Goal: Task Accomplishment & Management: Manage account settings

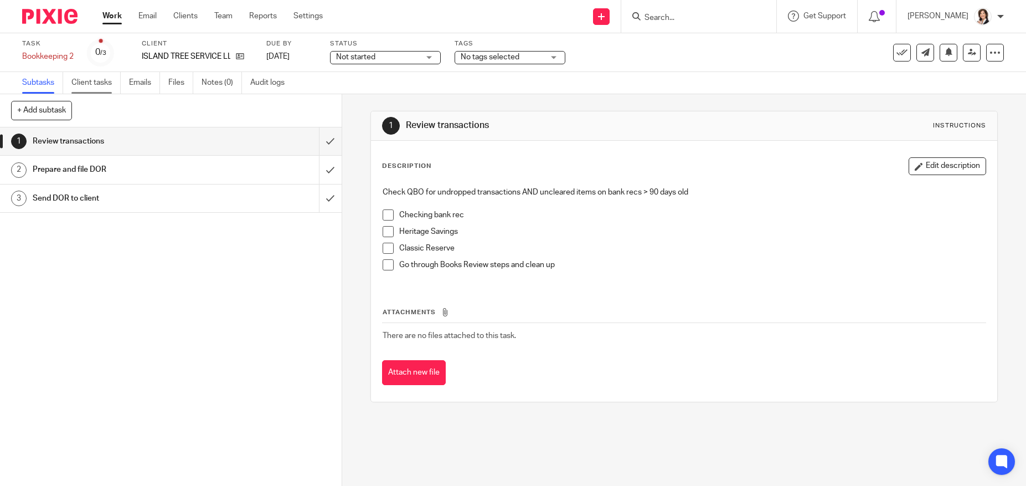
click at [85, 86] on link "Client tasks" at bounding box center [95, 83] width 49 height 22
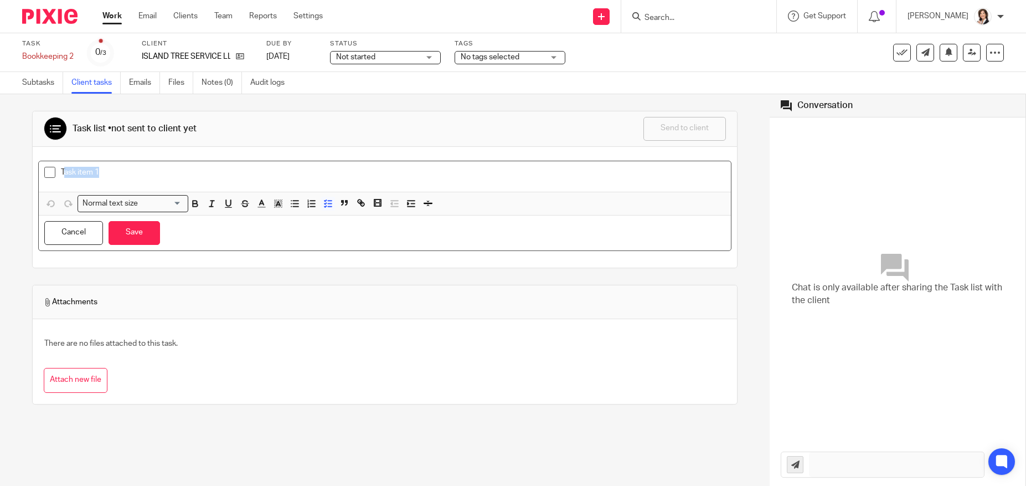
drag, startPoint x: 63, startPoint y: 170, endPoint x: 161, endPoint y: 170, distance: 97.5
click at [161, 170] on p "Task item 1" at bounding box center [393, 172] width 665 height 11
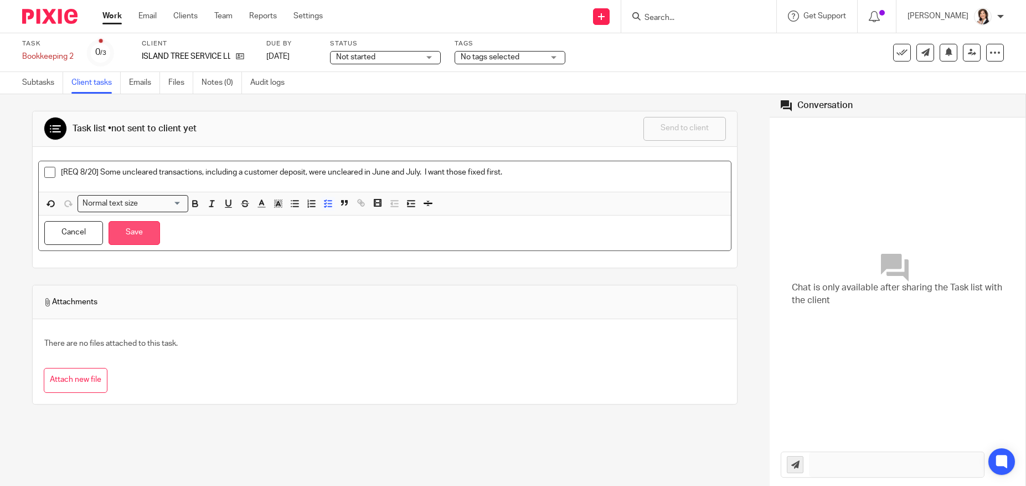
click at [135, 238] on button "Save" at bounding box center [135, 233] width 52 height 24
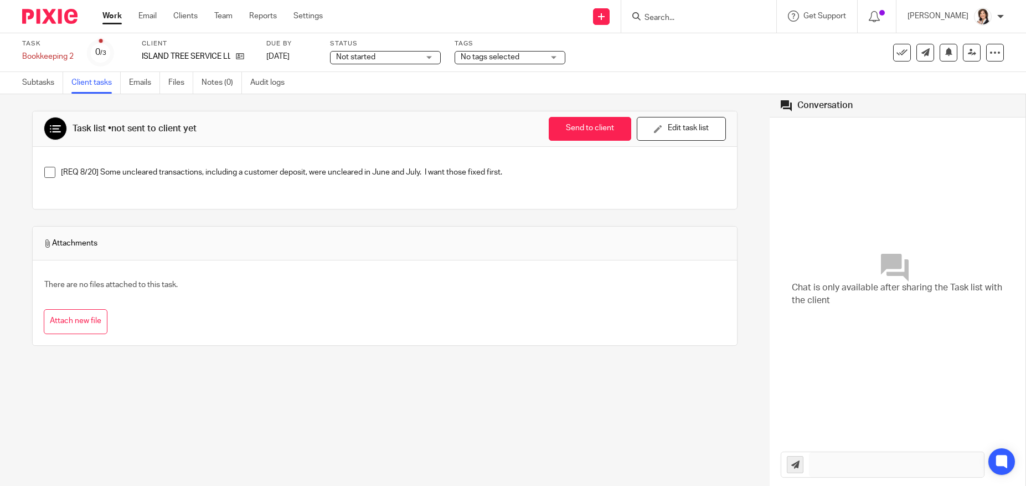
click at [431, 58] on div "Not started Not started" at bounding box center [385, 57] width 111 height 13
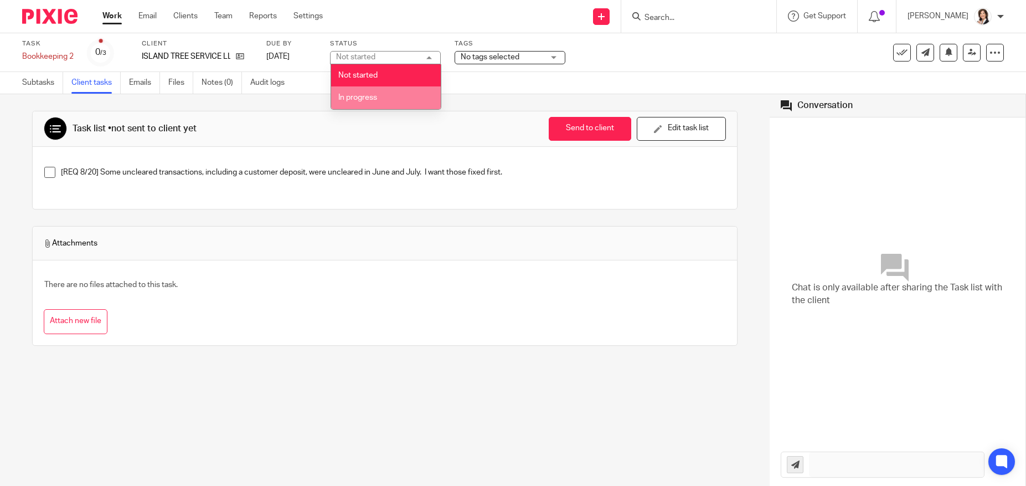
click at [389, 98] on li "In progress" at bounding box center [386, 97] width 110 height 23
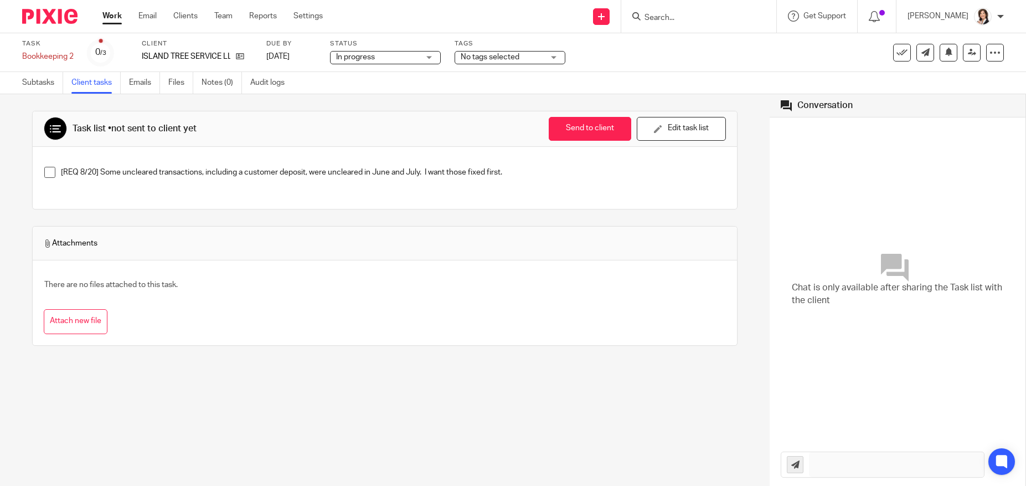
click at [558, 57] on div "No tags selected" at bounding box center [510, 57] width 111 height 13
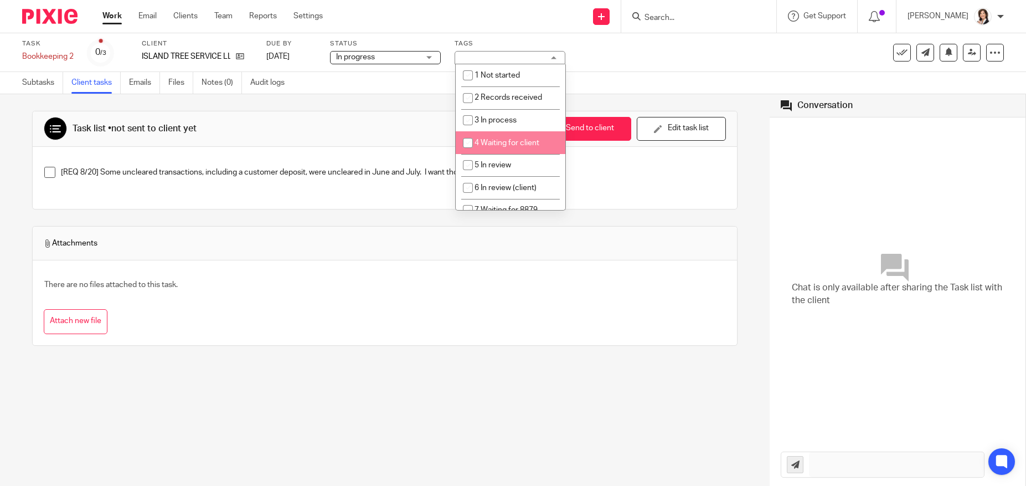
click at [463, 142] on input "checkbox" at bounding box center [468, 142] width 21 height 21
checkbox input "true"
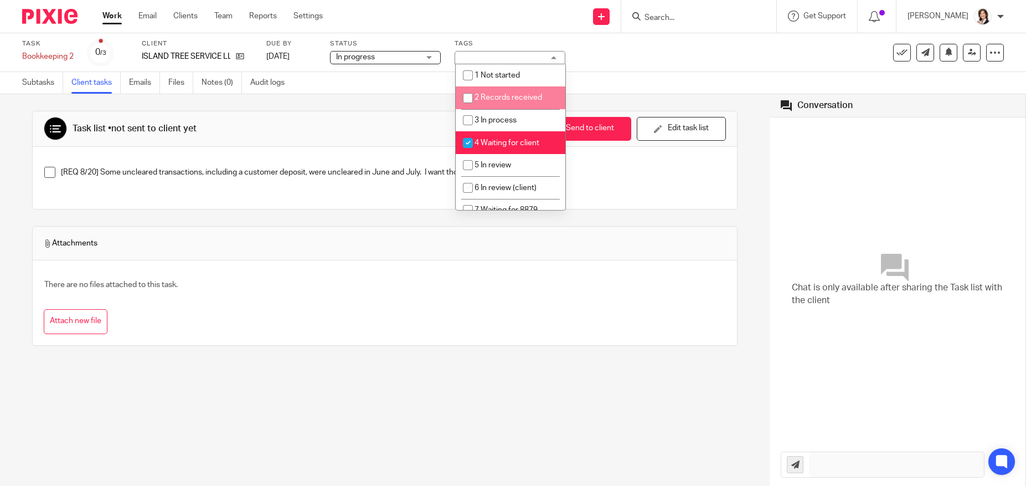
drag, startPoint x: 654, startPoint y: 52, endPoint x: 659, endPoint y: 50, distance: 5.8
click at [654, 52] on div "Task Bookkeeping 2 Save Bookkeeping 2 0 /3 Client ISLAND TREE SERVICE LLC Due b…" at bounding box center [431, 52] width 819 height 27
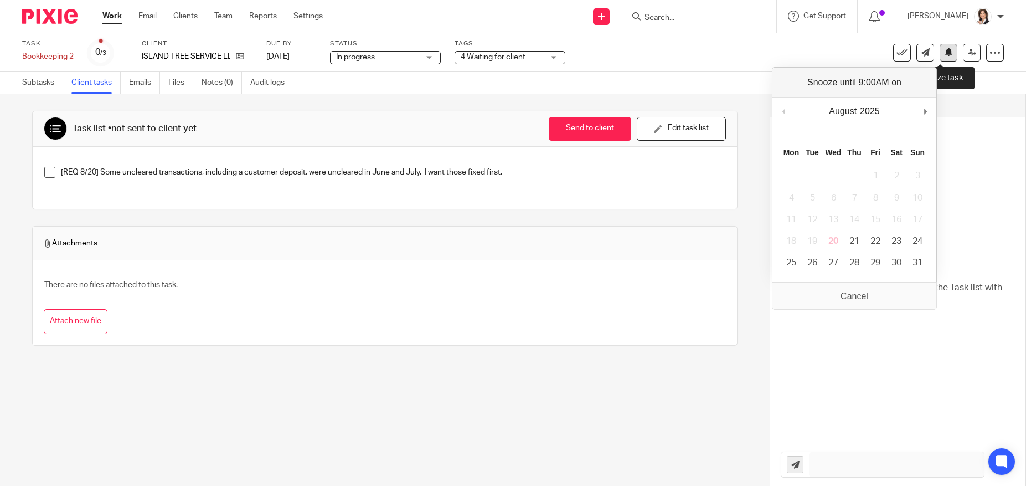
click at [945, 52] on icon at bounding box center [949, 52] width 8 height 8
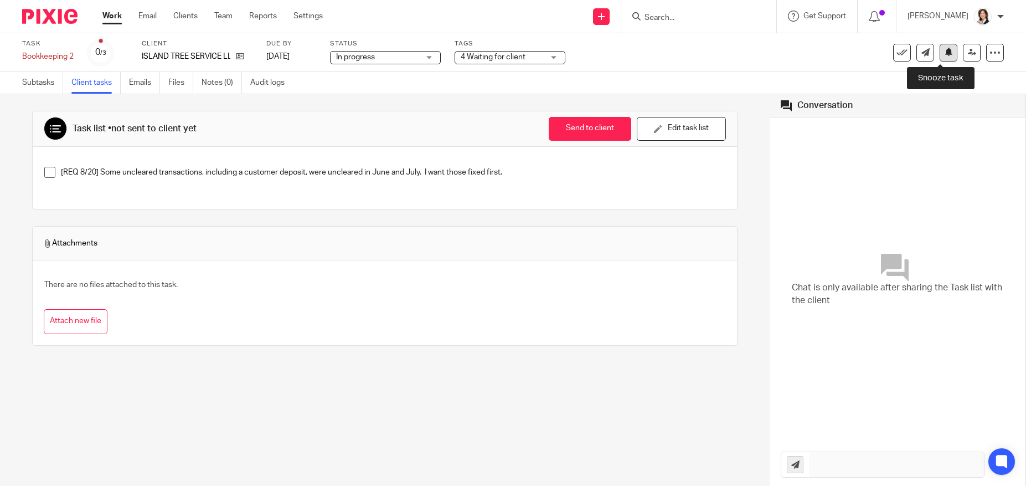
click at [945, 49] on icon at bounding box center [949, 52] width 8 height 8
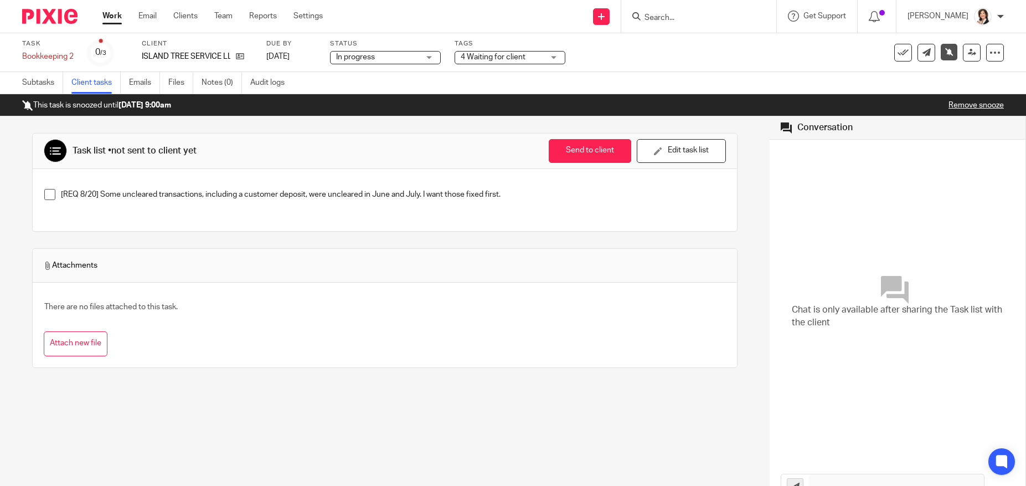
click at [656, 17] on input "Search" at bounding box center [694, 18] width 100 height 10
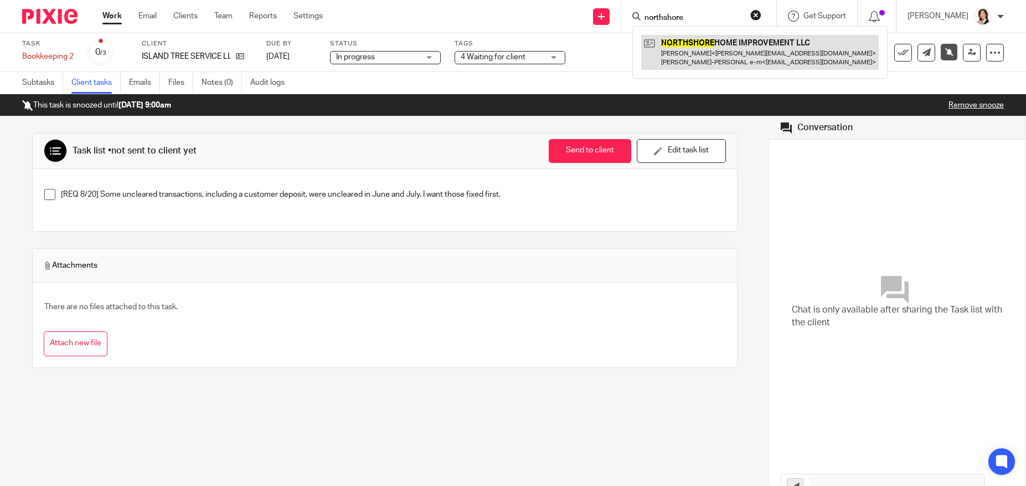
type input "northshore"
click at [680, 50] on link at bounding box center [760, 52] width 238 height 34
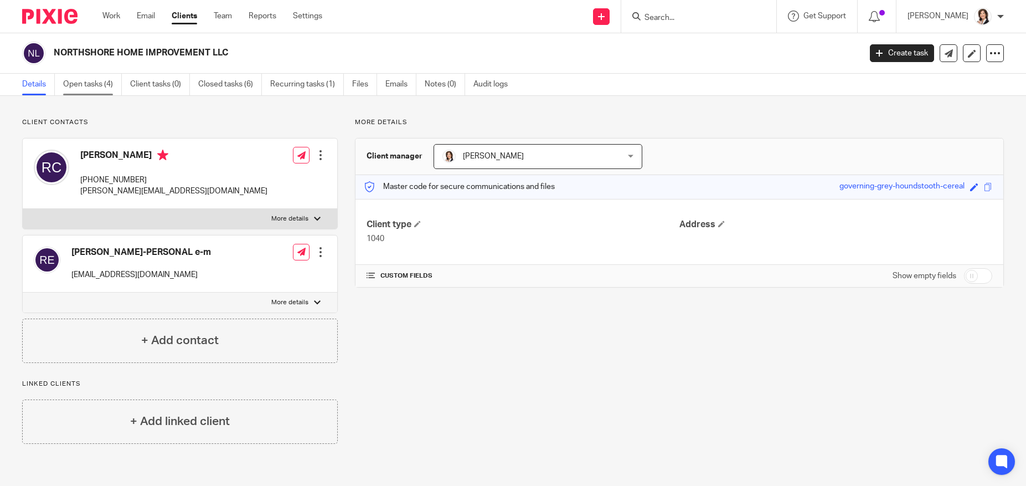
click at [89, 88] on link "Open tasks (4)" at bounding box center [92, 85] width 59 height 22
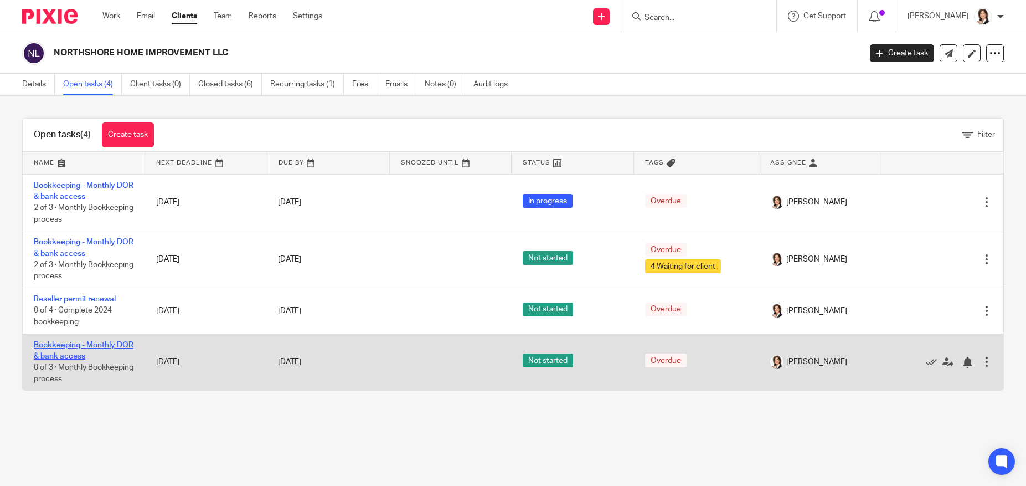
click at [66, 347] on link "Bookkeeping - Monthly DOR & bank access" at bounding box center [84, 350] width 100 height 19
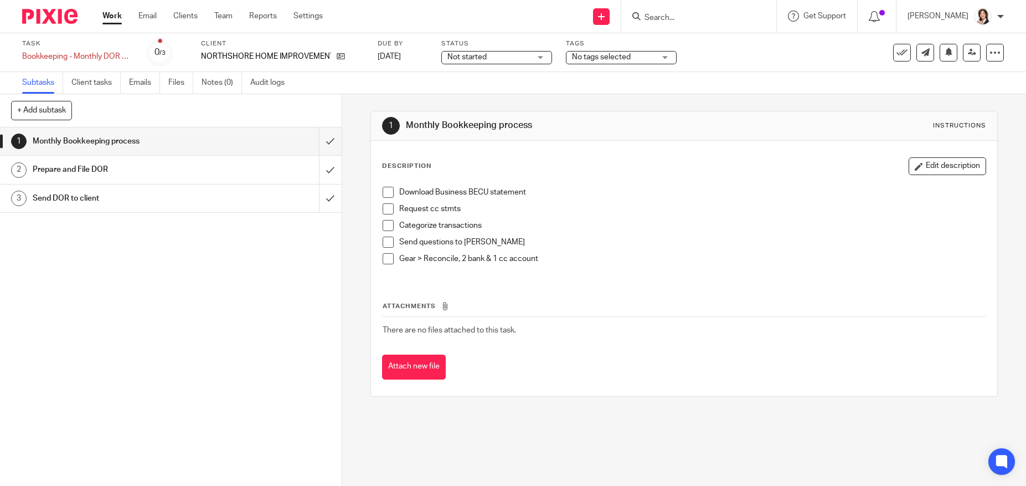
click at [532, 58] on div "Not started Not started" at bounding box center [496, 57] width 111 height 13
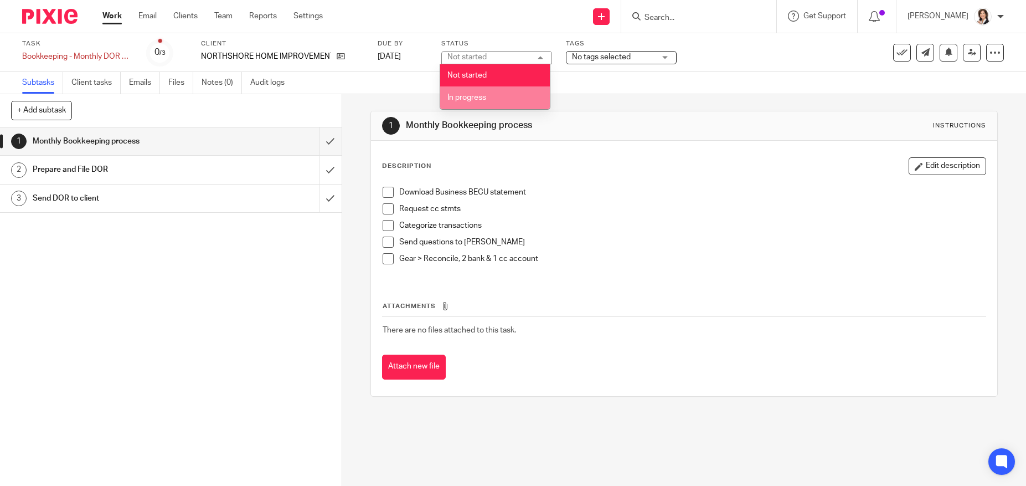
click at [486, 101] on span "In progress" at bounding box center [467, 98] width 39 height 8
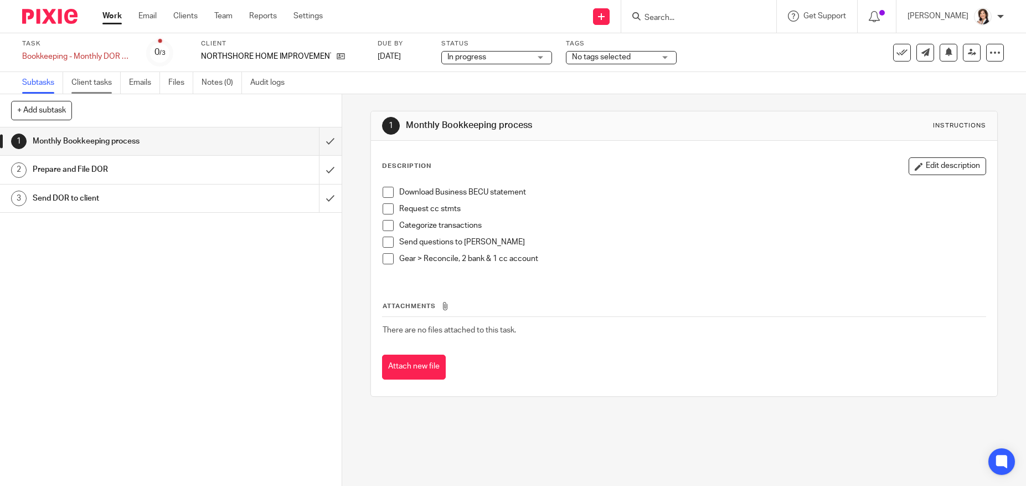
click at [86, 86] on link "Client tasks" at bounding box center [95, 83] width 49 height 22
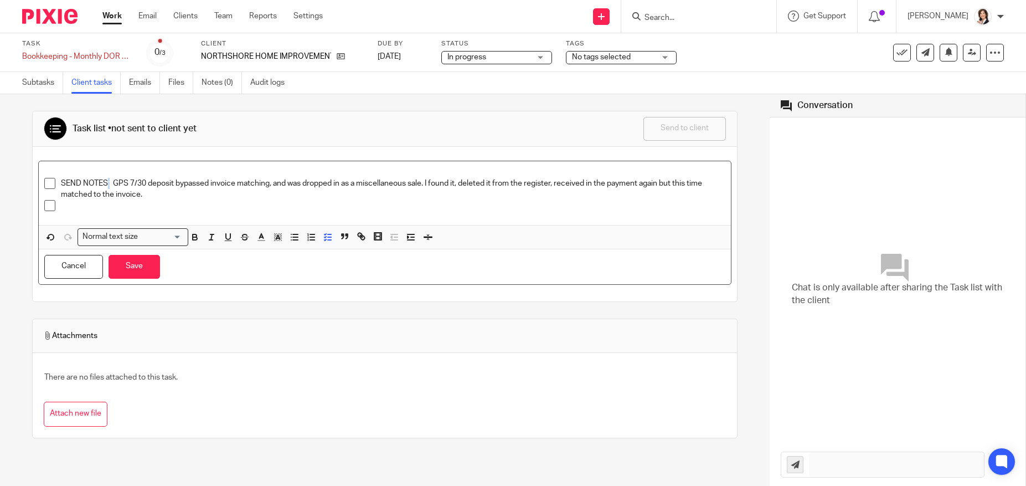
click at [109, 180] on p "SEND NOTES: GPS 7/30 deposit bypassed invoice matching, and was dropped in as a…" at bounding box center [393, 189] width 665 height 23
click at [112, 179] on p "SEND NOTES: GPS 7/30 deposit bypassed invoice matching, and was dropped in as a…" at bounding box center [393, 189] width 665 height 23
click at [115, 179] on p "SEND NOTES: GPS 7/30 deposit bypassed invoice matching, and was dropped in as a…" at bounding box center [393, 189] width 665 height 23
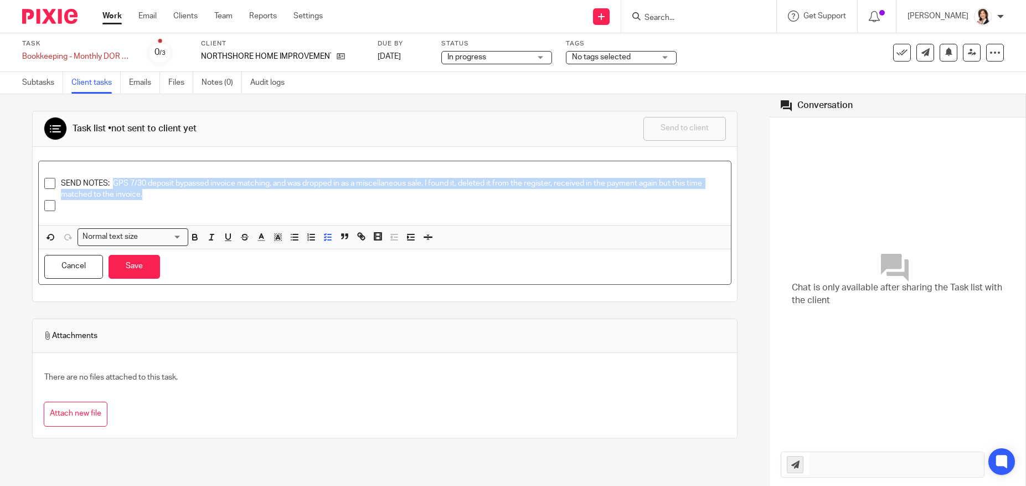
drag, startPoint x: 114, startPoint y: 179, endPoint x: 147, endPoint y: 196, distance: 37.4
click at [147, 196] on p "SEND NOTES: GPS 7/30 deposit bypassed invoice matching, and was dropped in as a…" at bounding box center [393, 189] width 665 height 23
copy p "GPS 7/30 deposit bypassed invoice matching, and was dropped in as a miscellaneo…"
click at [136, 264] on button "Save" at bounding box center [135, 267] width 52 height 24
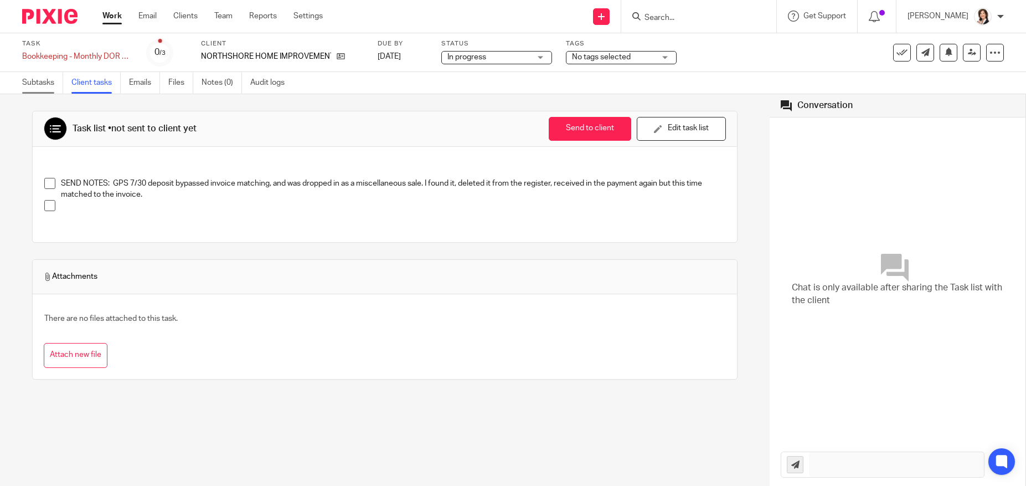
click at [30, 80] on link "Subtasks" at bounding box center [42, 83] width 41 height 22
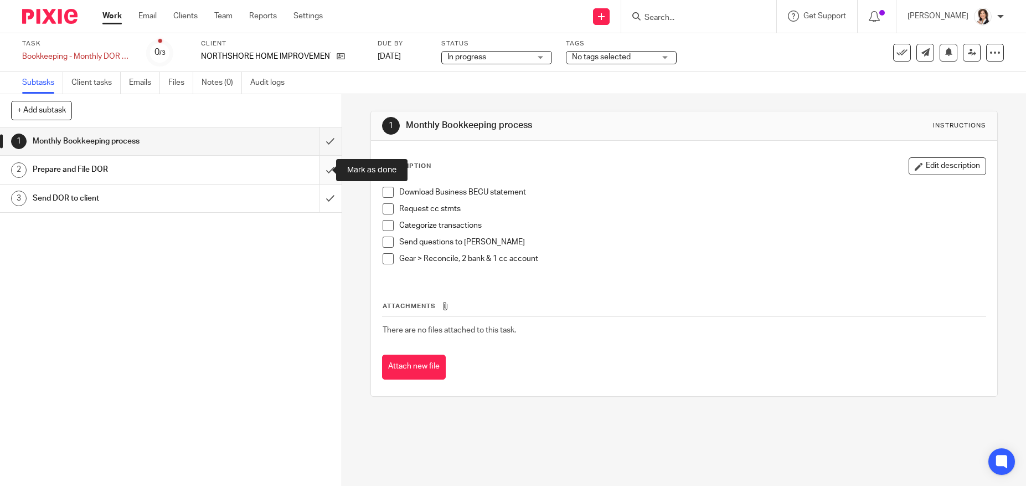
click at [316, 171] on input "submit" at bounding box center [171, 170] width 342 height 28
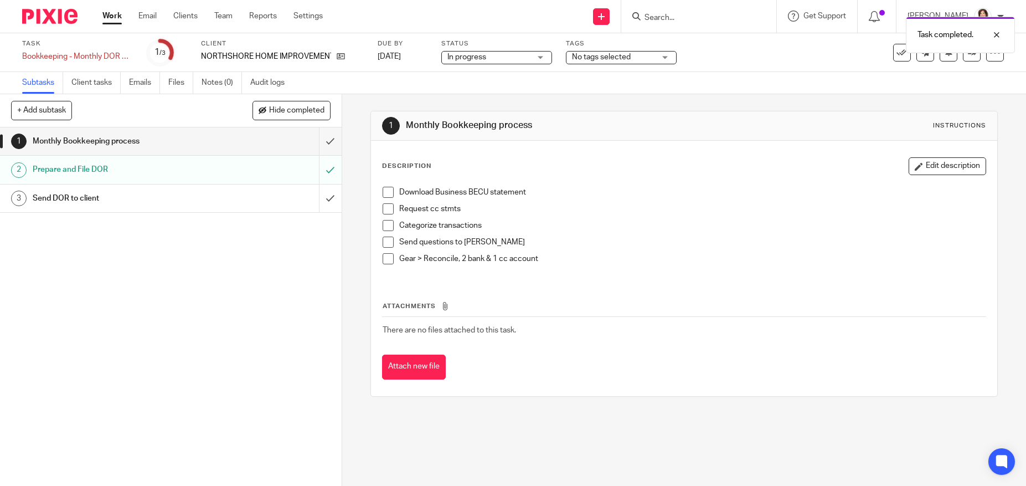
click at [268, 197] on div "Send DOR to client" at bounding box center [170, 198] width 275 height 17
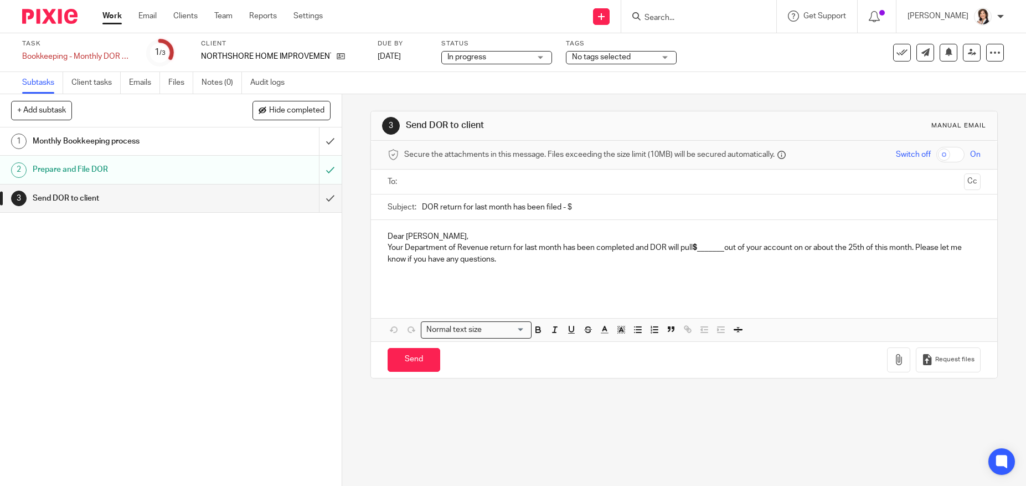
click at [433, 187] on input "text" at bounding box center [683, 182] width 551 height 13
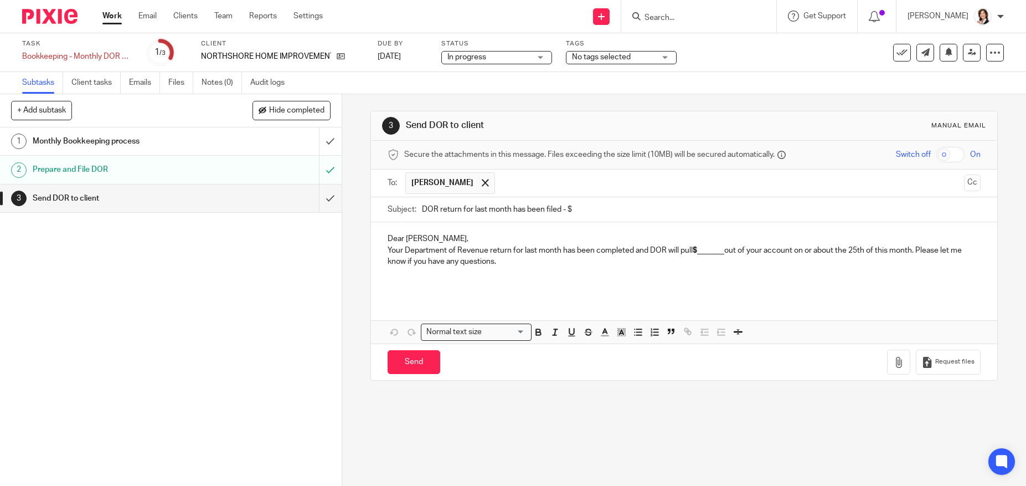
click at [571, 208] on input "DOR return for last month has been filed - $" at bounding box center [701, 209] width 558 height 25
type input "DOR return for last month has been filed - $717.23"
drag, startPoint x: 696, startPoint y: 256, endPoint x: 705, endPoint y: 256, distance: 8.3
click at [705, 256] on p "Your Department of Revenue return for last month has been completed and DOR wil…" at bounding box center [684, 256] width 593 height 23
drag, startPoint x: 699, startPoint y: 255, endPoint x: 707, endPoint y: 253, distance: 9.0
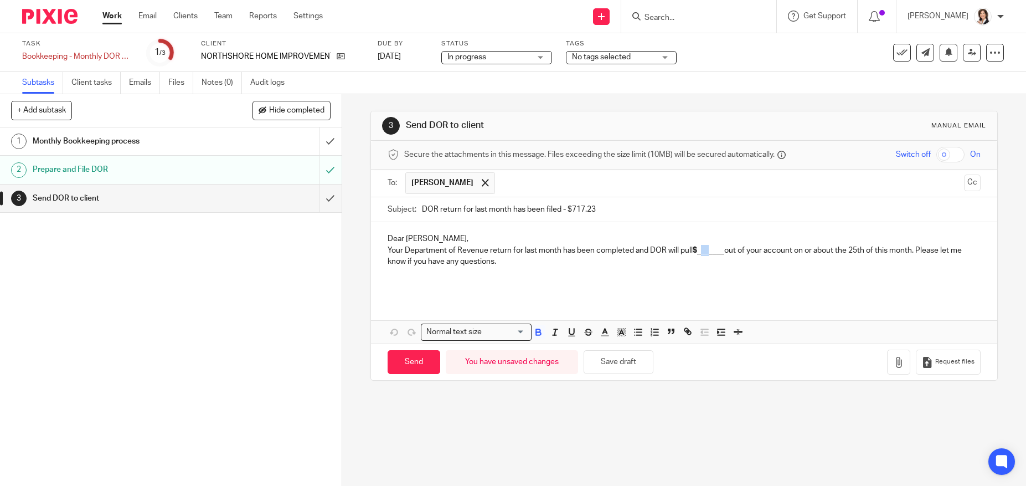
click at [707, 253] on p "Your Department of Revenue return for last month has been completed and DOR wil…" at bounding box center [684, 256] width 593 height 23
drag, startPoint x: 697, startPoint y: 253, endPoint x: 721, endPoint y: 253, distance: 23.8
click at [721, 253] on strong "$_______" at bounding box center [709, 251] width 32 height 8
click at [893, 365] on icon "button" at bounding box center [898, 362] width 11 height 11
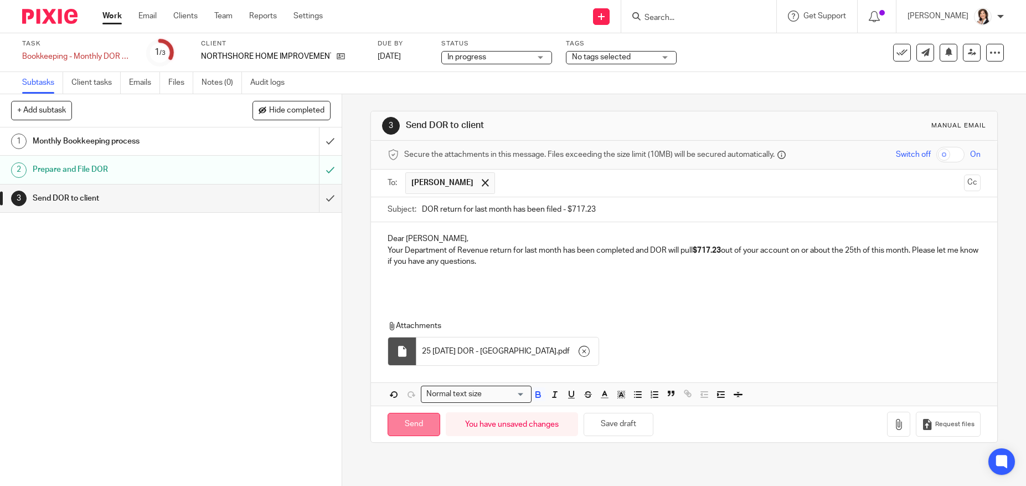
click at [414, 424] on input "Send" at bounding box center [414, 425] width 53 height 24
type input "Sent"
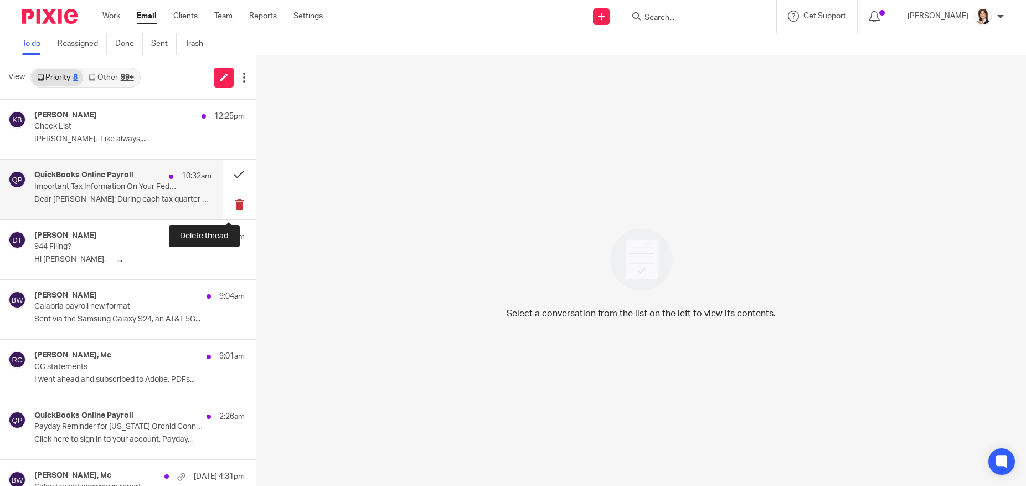
click at [228, 202] on button at bounding box center [239, 204] width 33 height 29
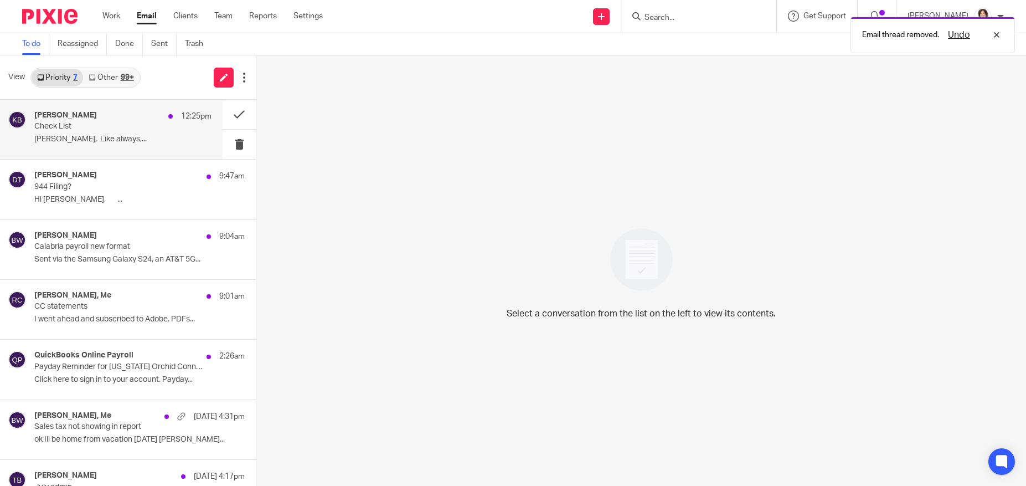
click at [51, 127] on p "Check List" at bounding box center [105, 126] width 142 height 9
